Goal: Task Accomplishment & Management: Use online tool/utility

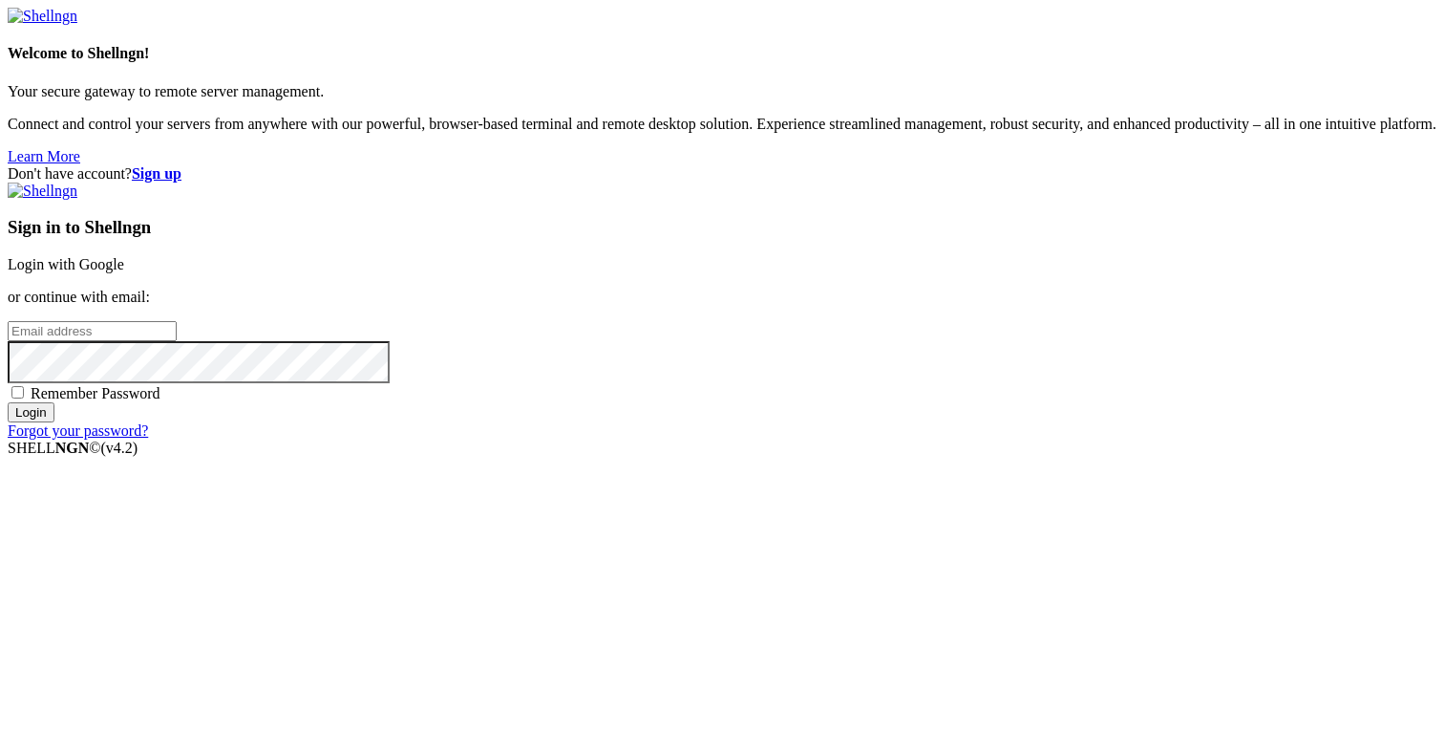
type input "[PERSON_NAME][EMAIL_ADDRESS][DOMAIN_NAME]"
click at [54, 422] on input "Login" at bounding box center [31, 412] width 47 height 20
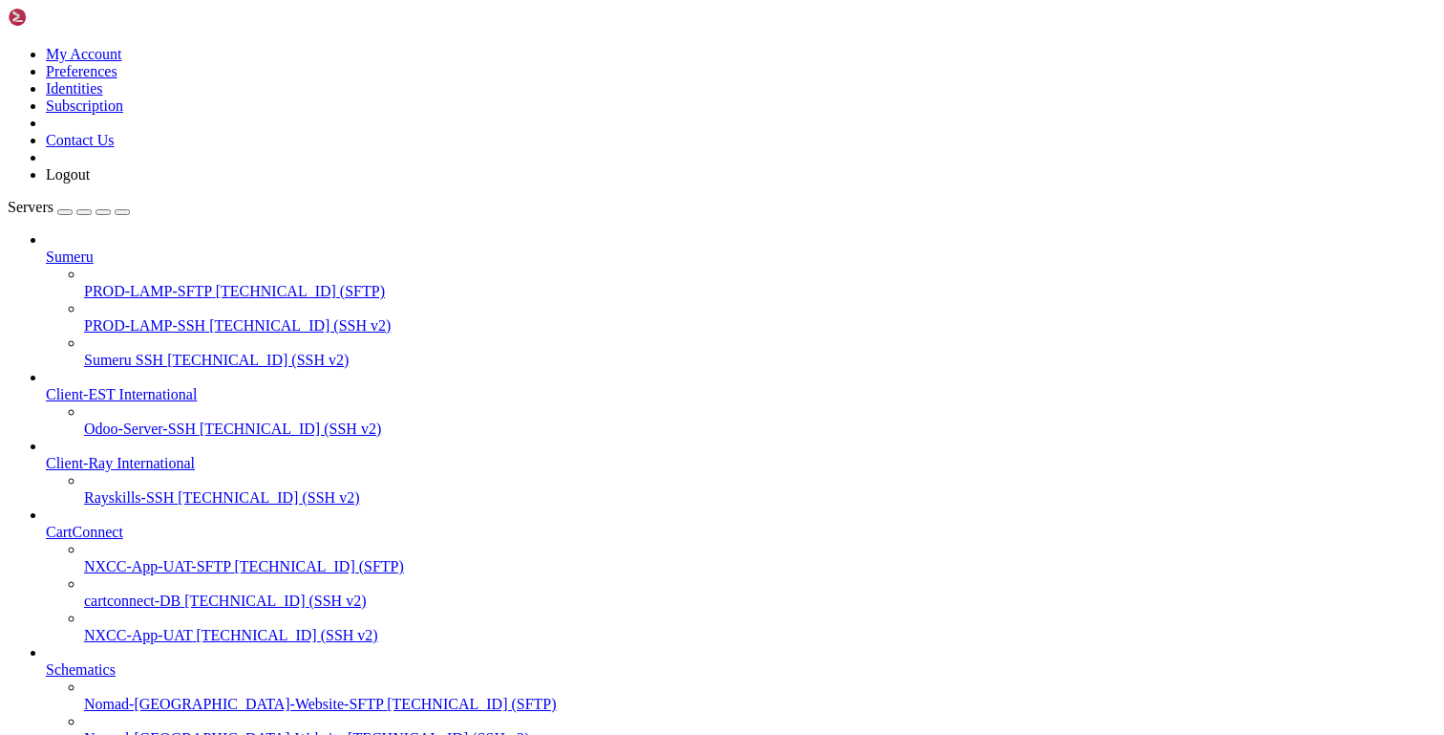
scroll to position [386, 0]
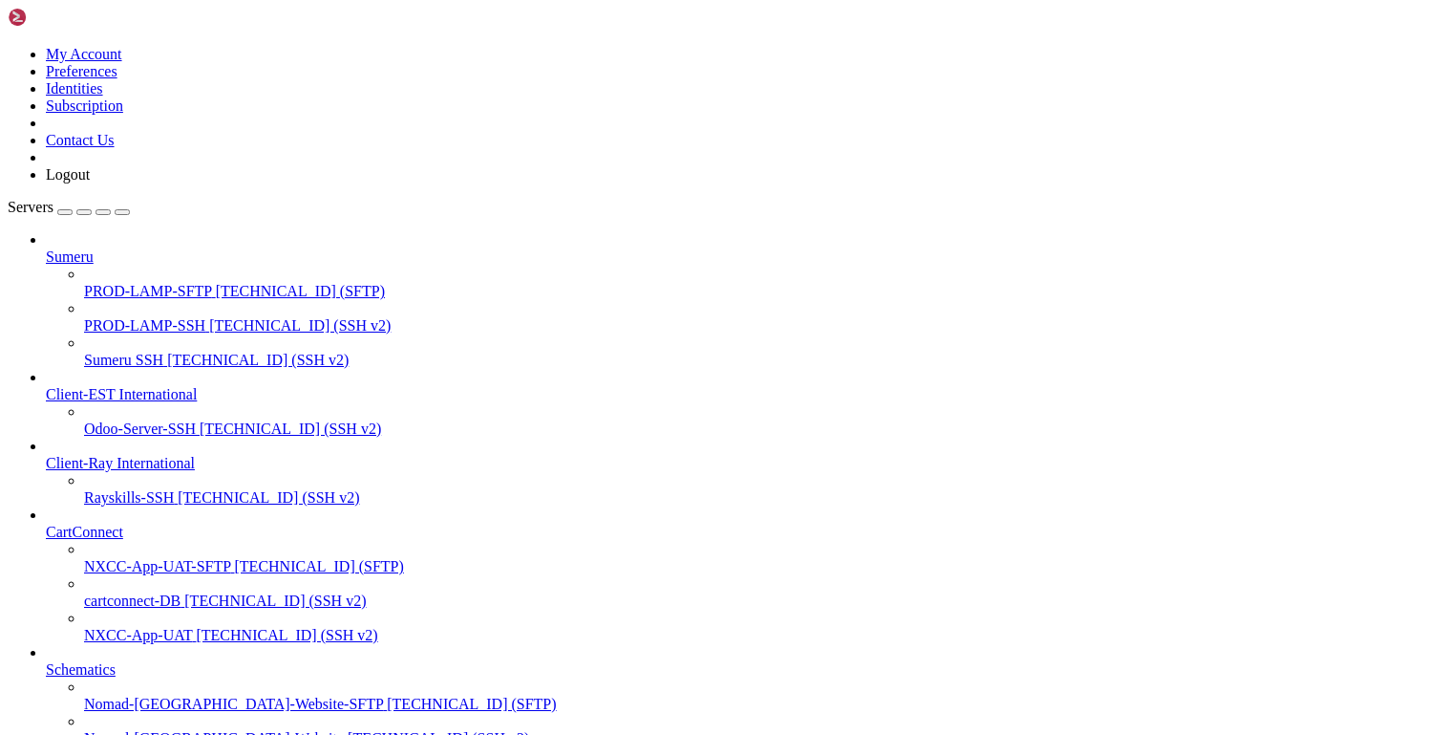
type input "/var/www/html/riyadh2025"
